Goal: Task Accomplishment & Management: Complete application form

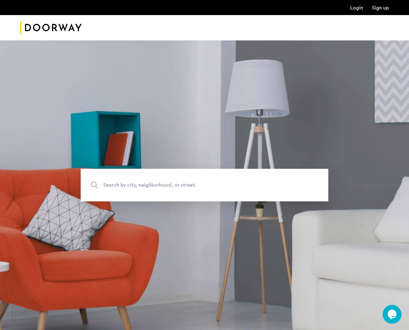
scroll to position [18, 0]
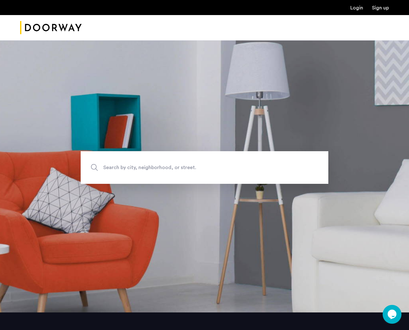
click at [354, 8] on link "Login" at bounding box center [357, 7] width 13 height 5
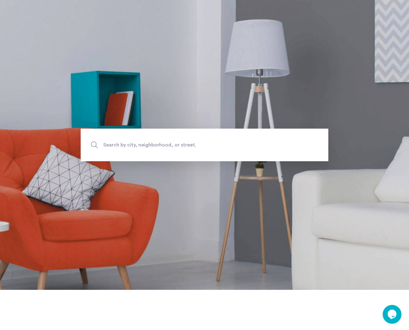
scroll to position [0, 0]
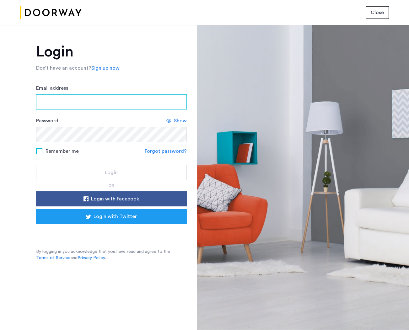
click at [102, 102] on input "Email address" at bounding box center [111, 102] width 151 height 15
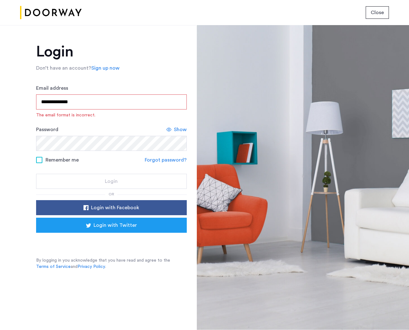
click at [96, 101] on input "**********" at bounding box center [111, 102] width 151 height 15
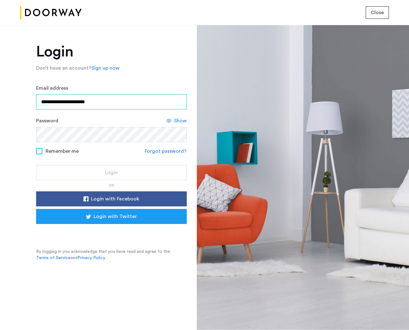
type input "**********"
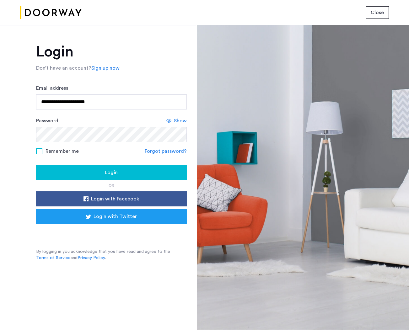
click at [174, 173] on div "Login" at bounding box center [111, 173] width 141 height 8
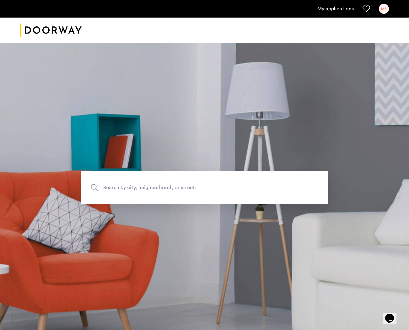
click at [330, 11] on link "My applications" at bounding box center [336, 9] width 36 height 8
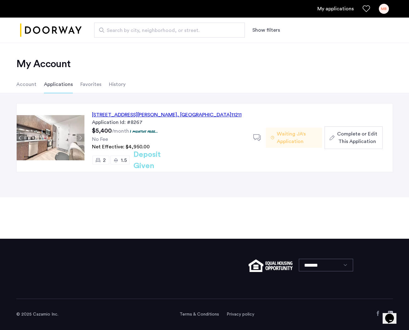
click at [292, 137] on span "Waiting JA's Application" at bounding box center [297, 137] width 40 height 15
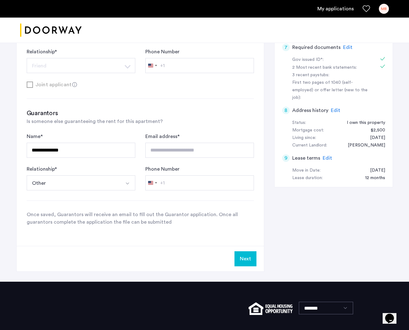
scroll to position [281, 0]
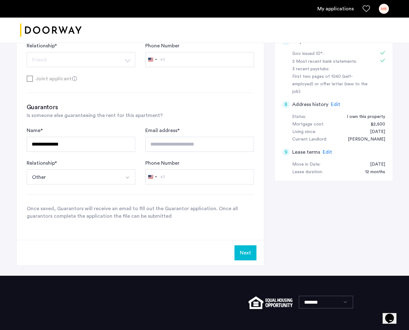
click at [247, 250] on button "Next" at bounding box center [246, 253] width 22 height 15
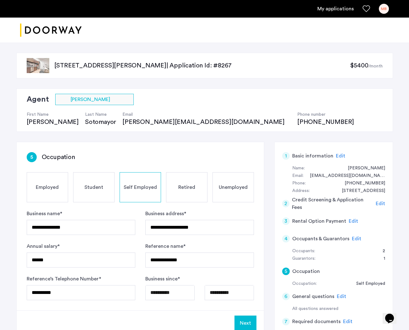
scroll to position [180, 0]
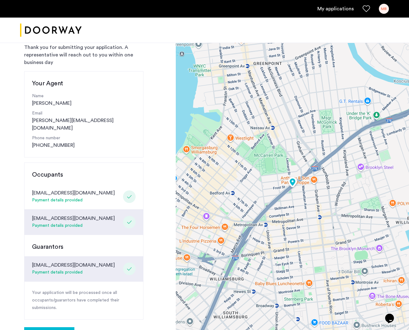
scroll to position [88, 0]
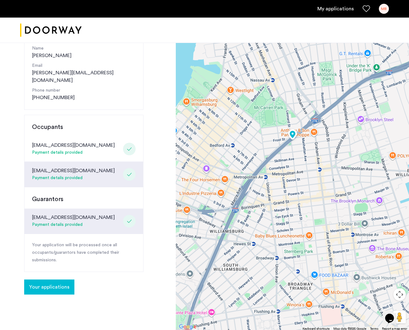
click at [54, 284] on span "Your applications" at bounding box center [49, 288] width 40 height 8
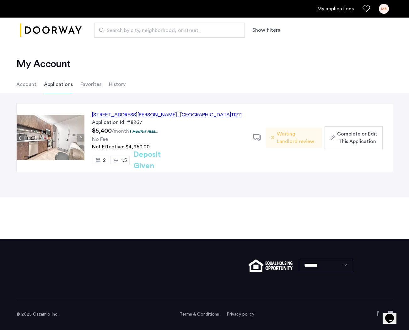
click at [348, 134] on span "Complete or Edit This Application" at bounding box center [357, 137] width 40 height 15
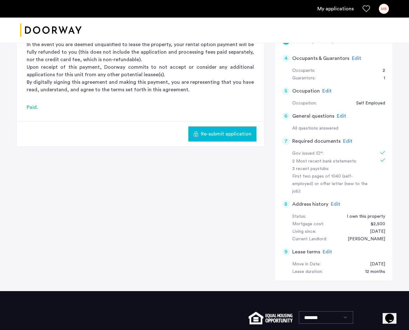
scroll to position [175, 0]
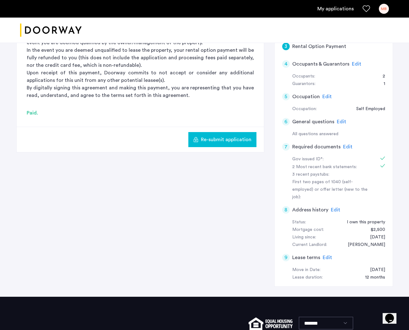
click at [346, 149] on span "Edit" at bounding box center [347, 146] width 9 height 5
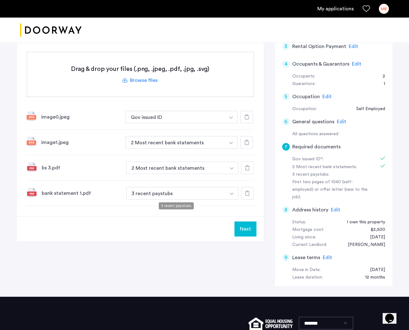
click at [175, 191] on button "3 recent paystubs" at bounding box center [176, 193] width 100 height 13
click at [128, 212] on div "7 Required documents Gov issued ID* 2 Most recent bank statements 3 recent pays…" at bounding box center [141, 91] width 248 height 249
click at [69, 196] on div "bank statement 1.pdf" at bounding box center [81, 194] width 79 height 8
